Goal: Complete application form: Complete application form

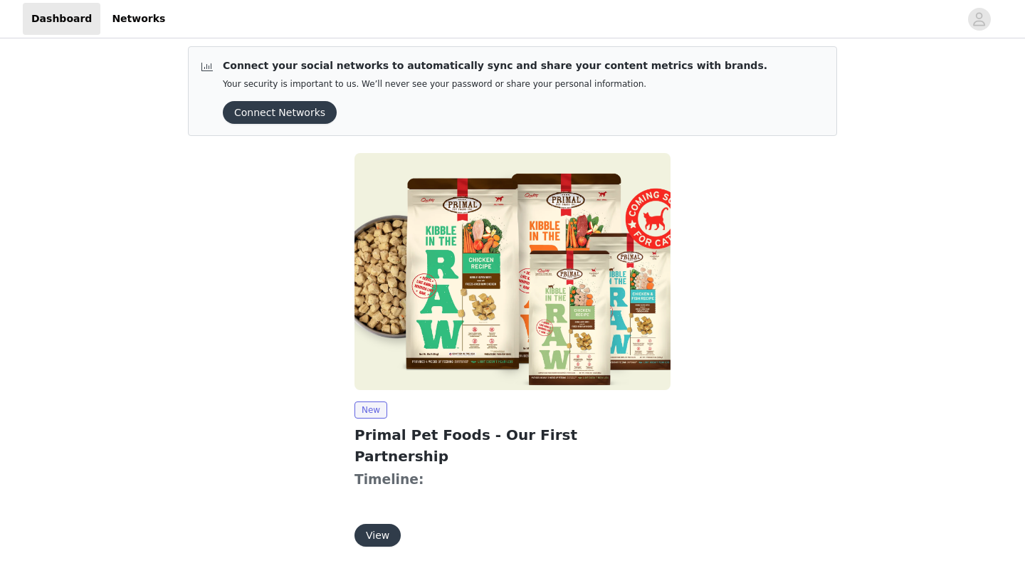
scroll to position [26, 0]
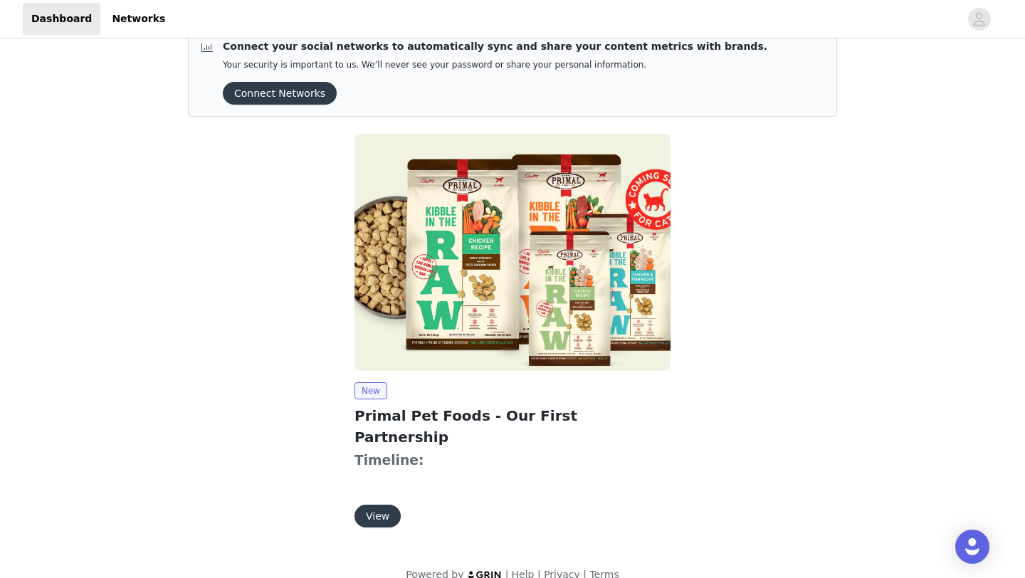
click at [378, 505] on button "View" at bounding box center [378, 516] width 46 height 23
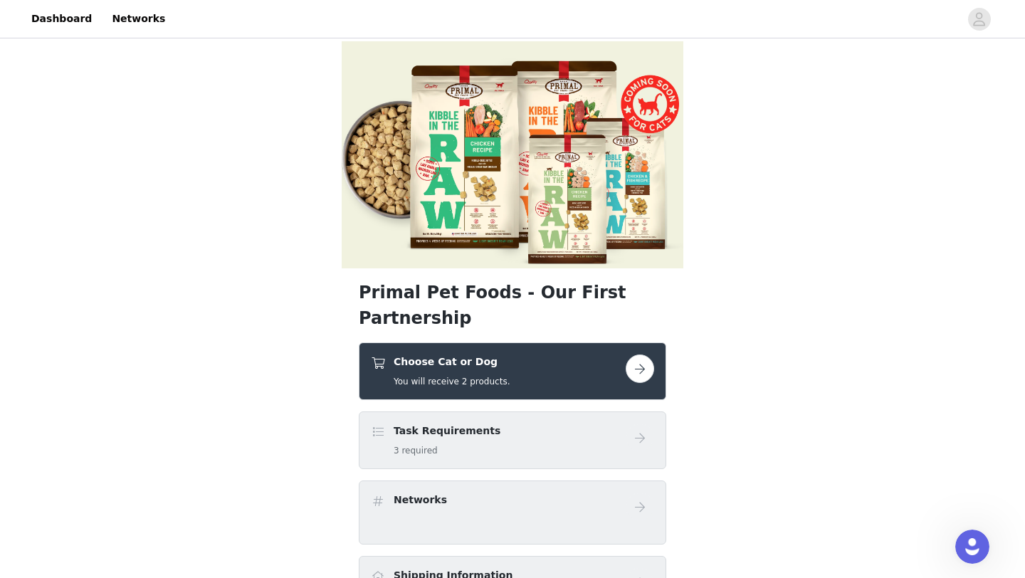
click at [646, 355] on button "button" at bounding box center [640, 369] width 28 height 28
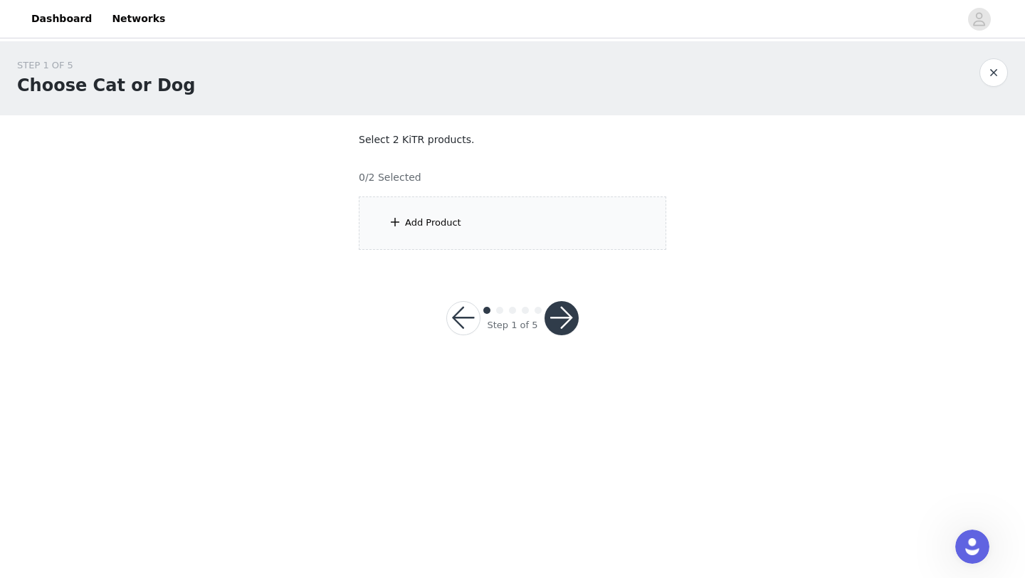
click at [544, 213] on div "Add Product" at bounding box center [513, 222] width 308 height 53
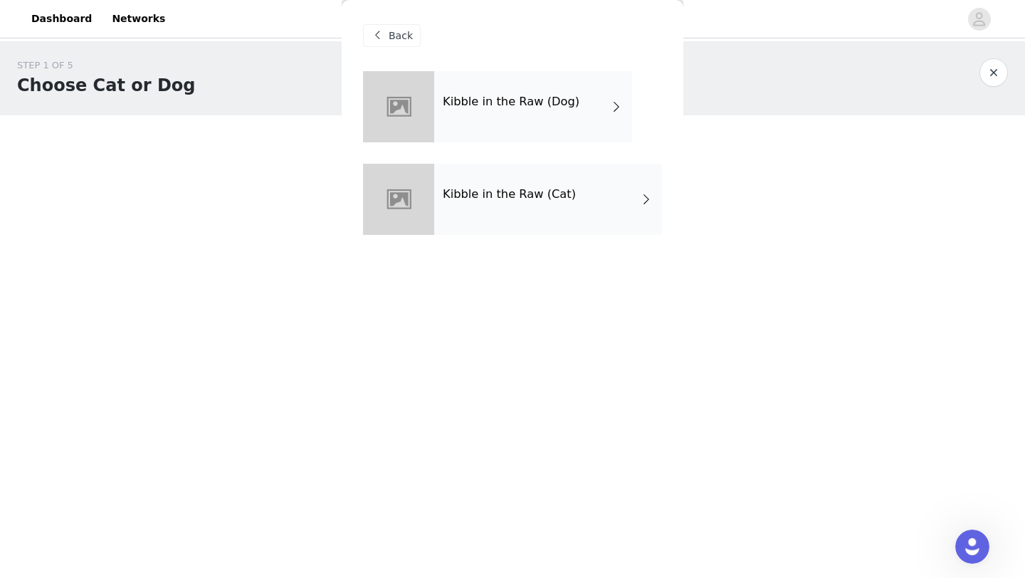
click at [549, 113] on div "Kibble in the Raw (Dog)" at bounding box center [533, 106] width 198 height 71
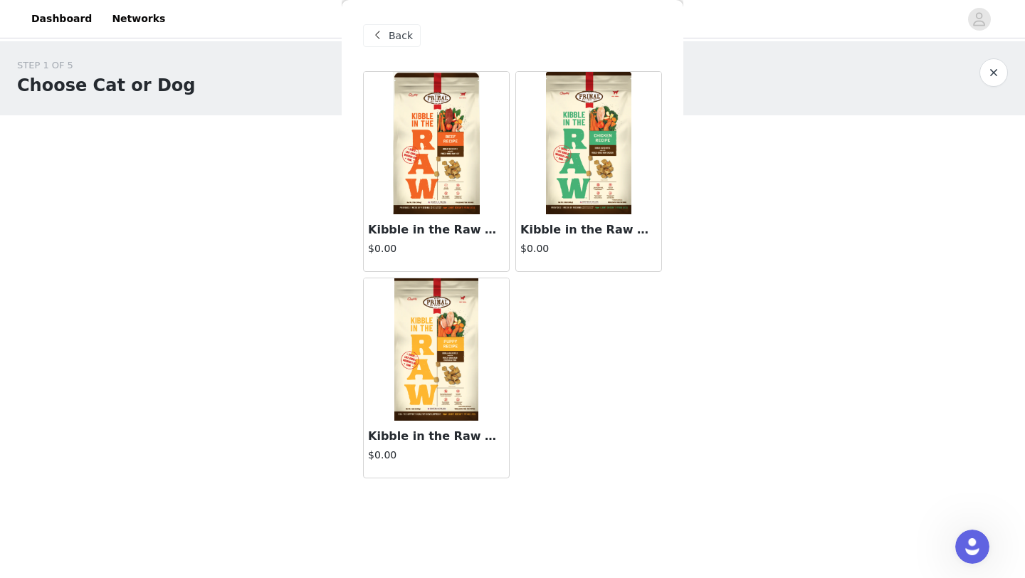
click at [592, 159] on div at bounding box center [588, 143] width 145 height 142
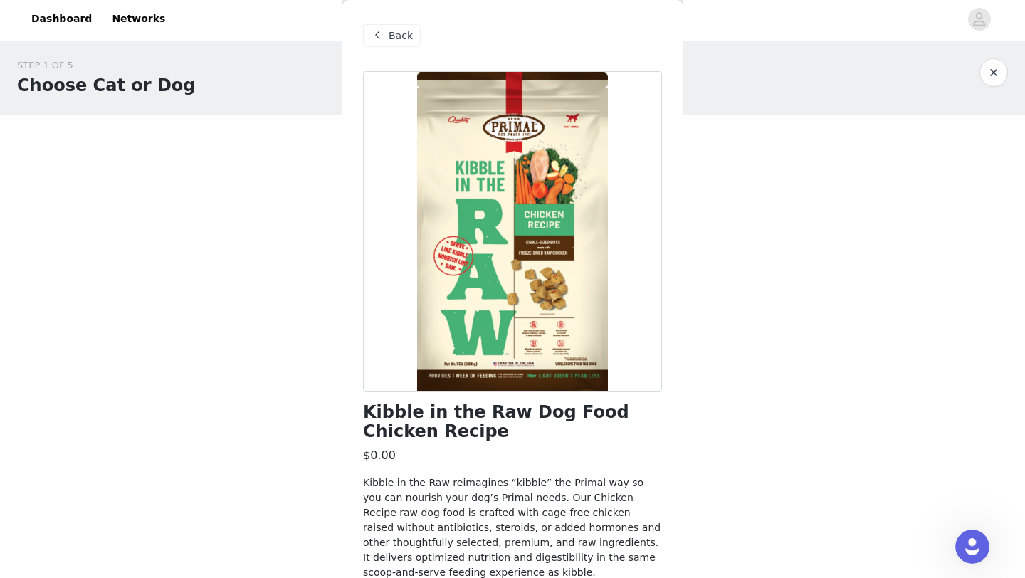
scroll to position [62, 0]
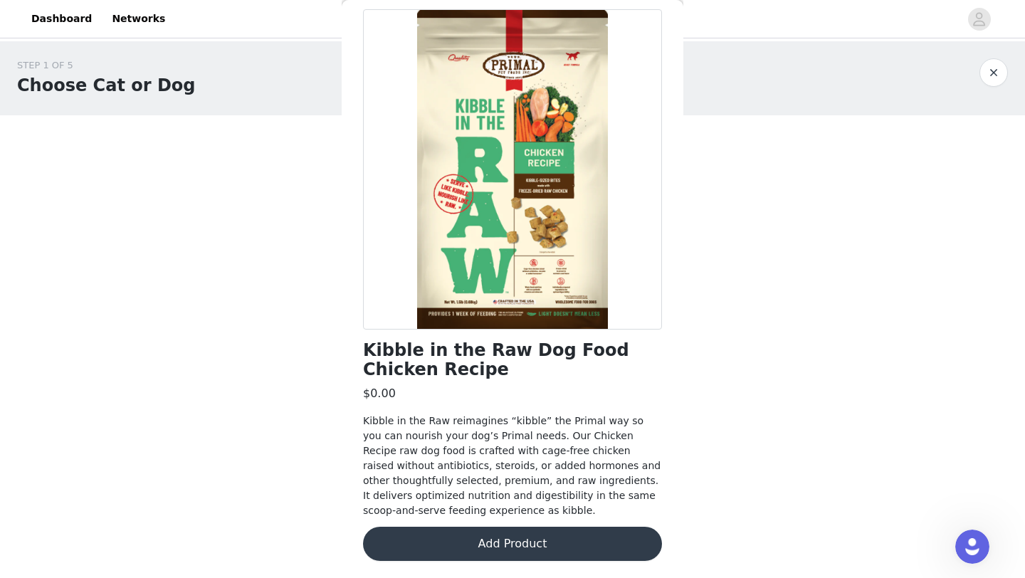
click at [523, 540] on button "Add Product" at bounding box center [512, 544] width 299 height 34
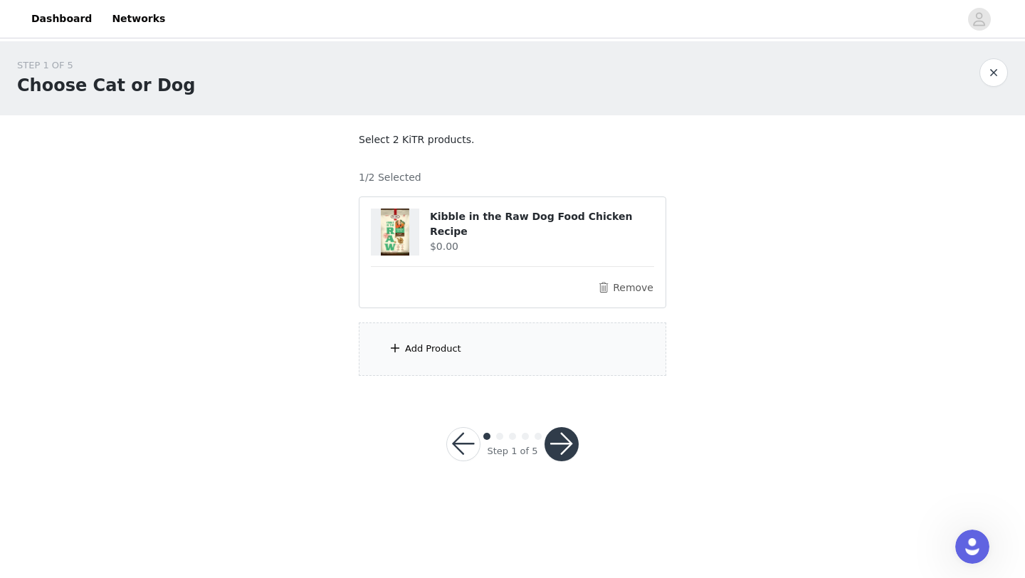
click at [557, 441] on button "button" at bounding box center [562, 444] width 34 height 34
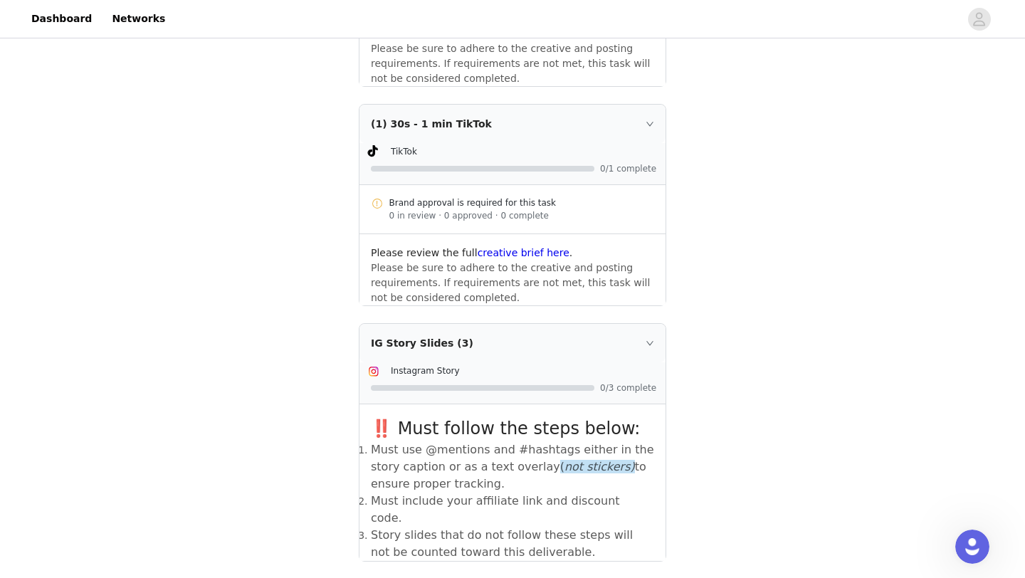
scroll to position [534, 0]
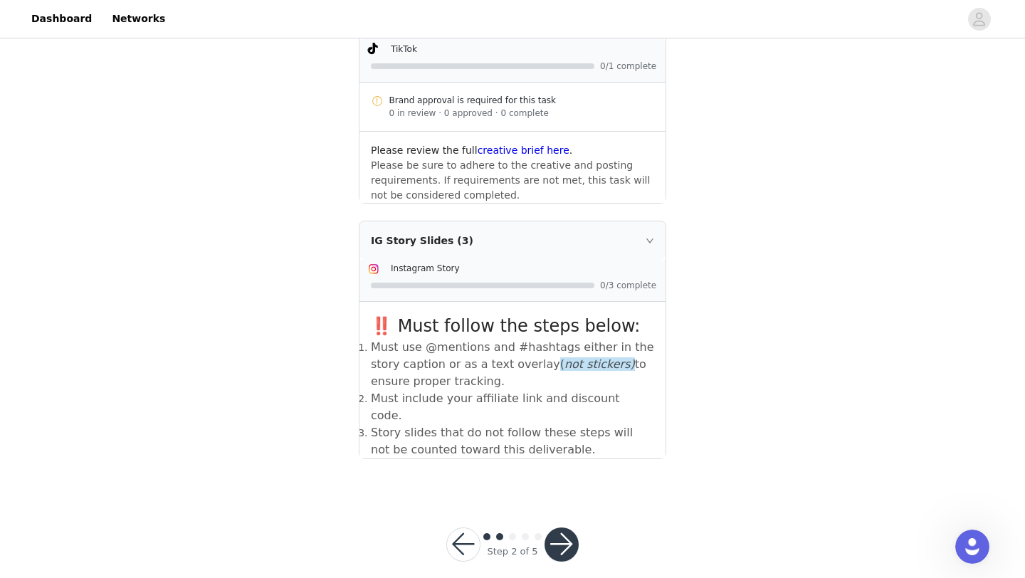
click at [563, 527] on button "button" at bounding box center [562, 544] width 34 height 34
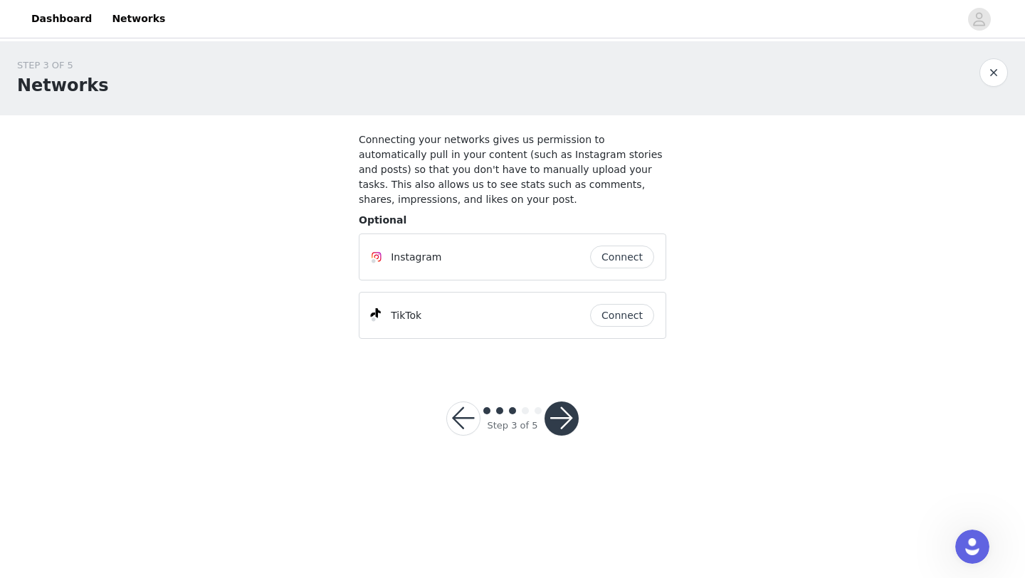
click at [567, 416] on button "button" at bounding box center [562, 418] width 34 height 34
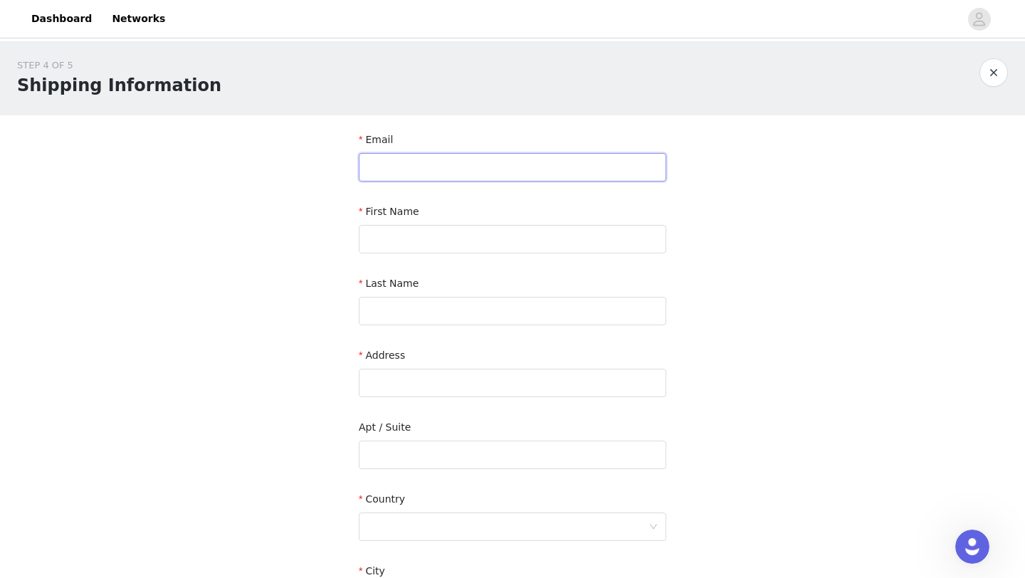
click at [540, 164] on input "text" at bounding box center [513, 167] width 308 height 28
type input "[EMAIL_ADDRESS][DOMAIN_NAME]"
type input "[PERSON_NAME]"
type input "Crake"
type input "[STREET_ADDRESS]"
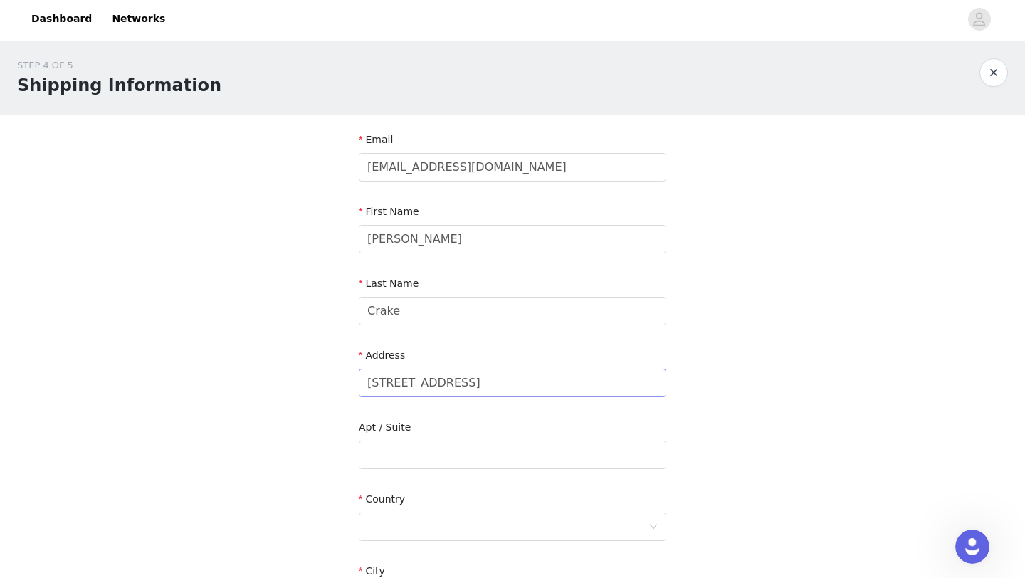
type input "[GEOGRAPHIC_DATA]"
type input "78642"
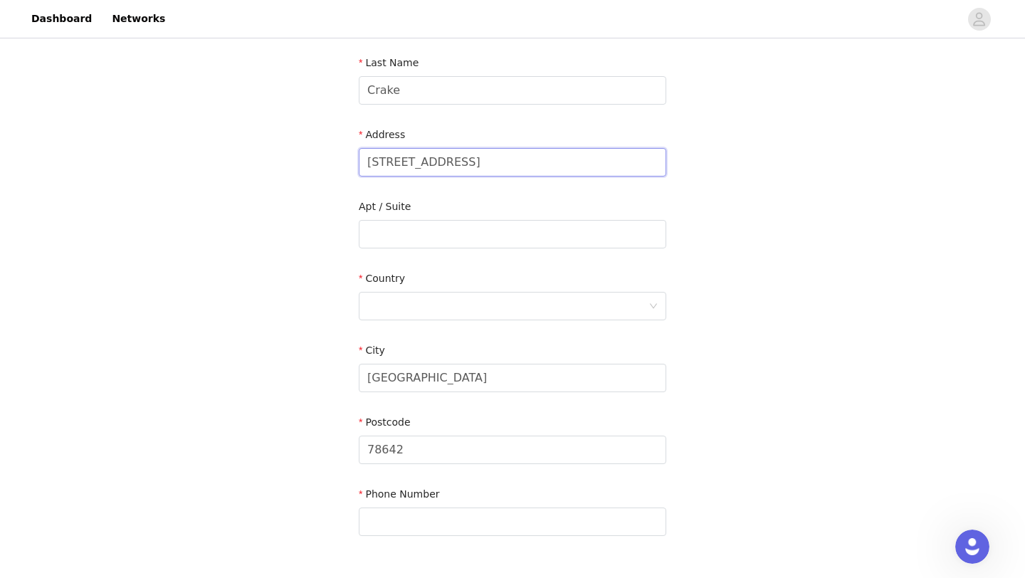
scroll to position [251, 0]
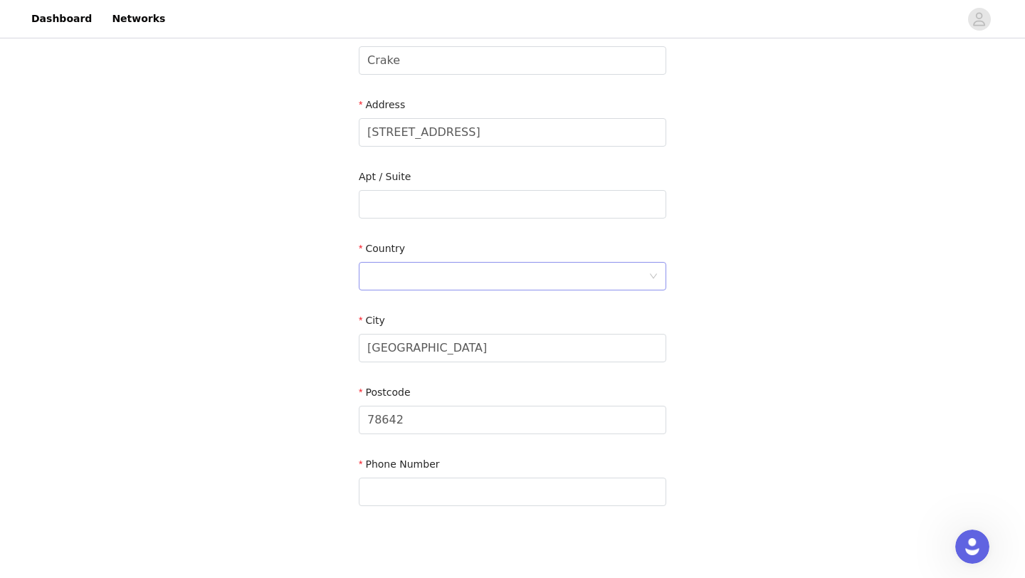
click at [478, 278] on div at bounding box center [507, 276] width 281 height 27
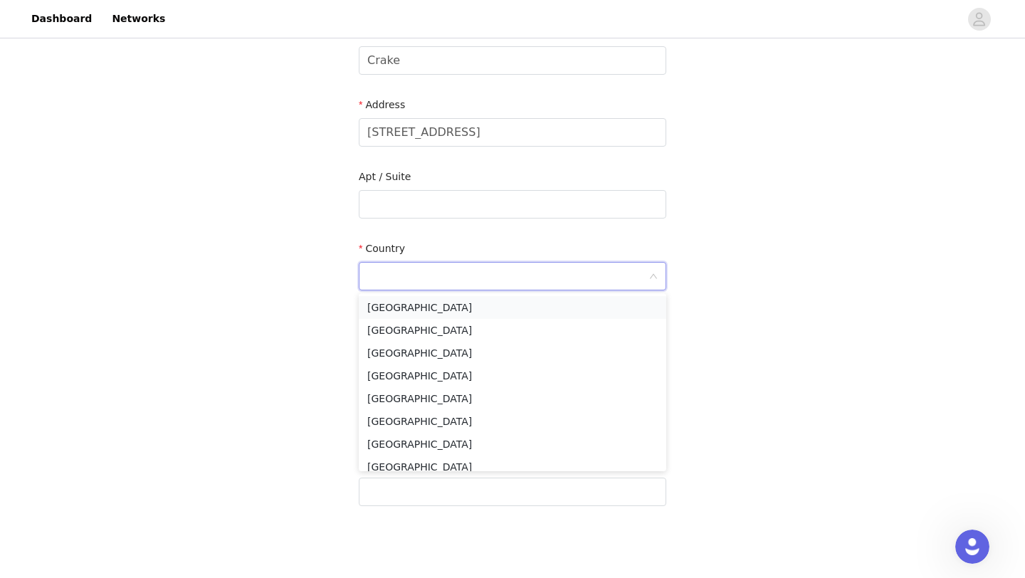
click at [458, 308] on li "[GEOGRAPHIC_DATA]" at bounding box center [513, 307] width 308 height 23
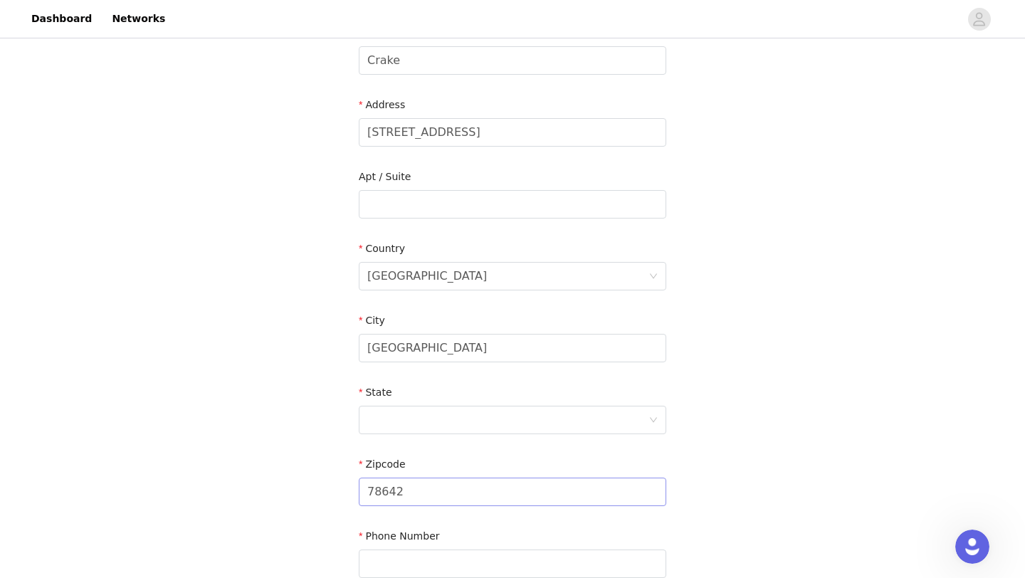
scroll to position [384, 0]
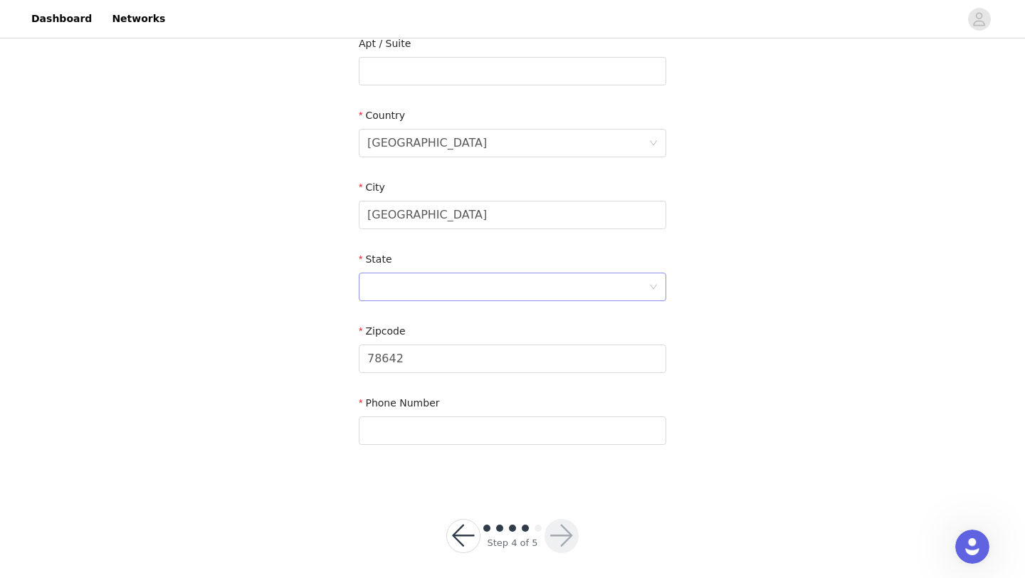
click at [445, 290] on div at bounding box center [507, 286] width 281 height 27
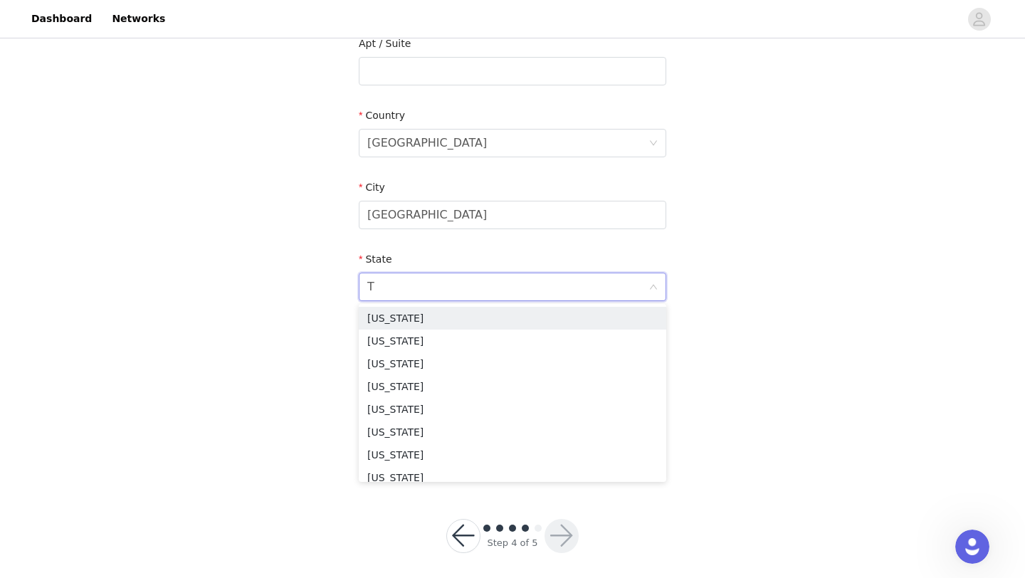
scroll to position [392, 0]
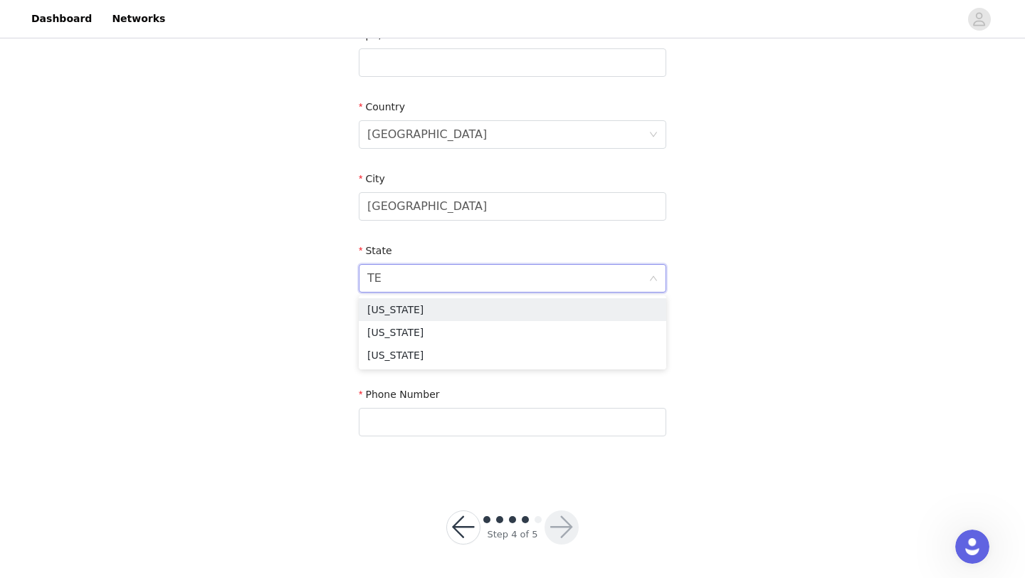
type input "TEX"
click at [443, 310] on li "[US_STATE]" at bounding box center [513, 309] width 308 height 23
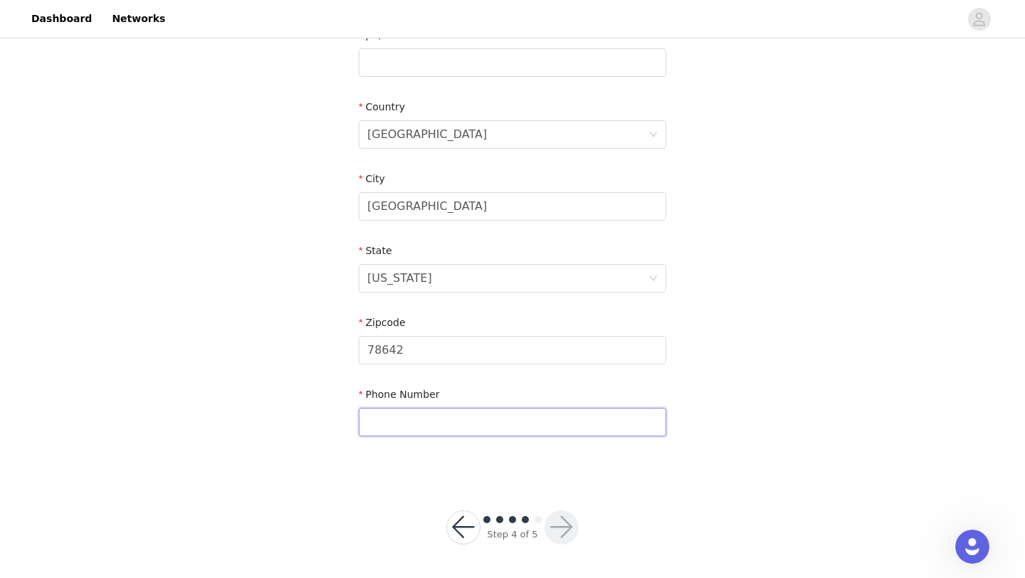
click at [445, 433] on input "text" at bounding box center [513, 422] width 308 height 28
type input "5125084375"
click at [584, 471] on section "Email [EMAIL_ADDRESS][DOMAIN_NAME] First Name [PERSON_NAME] Last Name Crake Add…" at bounding box center [513, 99] width 342 height 753
click at [577, 525] on button "button" at bounding box center [562, 527] width 34 height 34
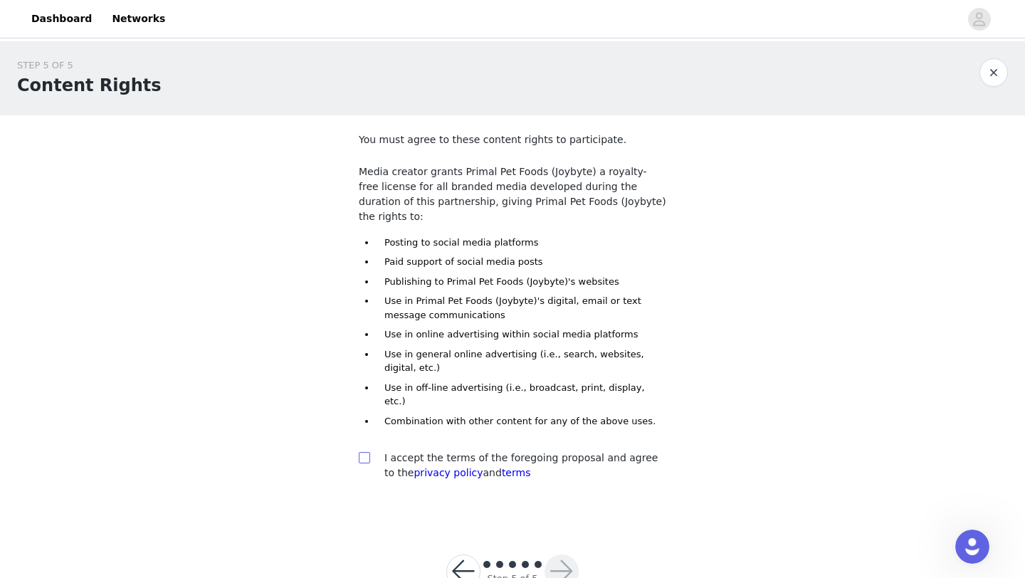
click at [368, 452] on input "checkbox" at bounding box center [364, 457] width 10 height 10
checkbox input "true"
click at [560, 555] on button "button" at bounding box center [562, 572] width 34 height 34
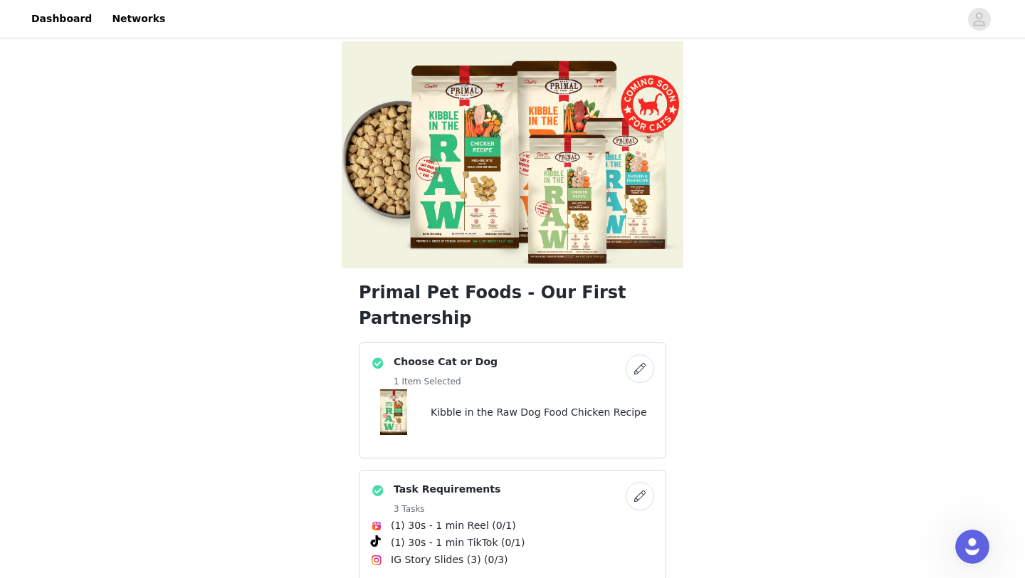
scroll to position [406, 0]
